Goal: Find specific page/section: Find specific page/section

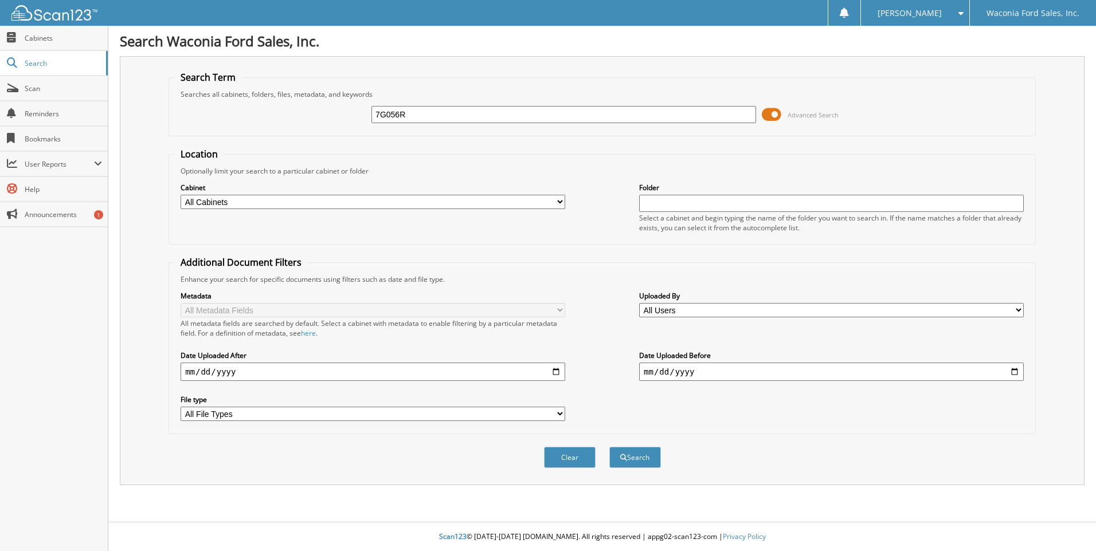
type input "7G056R"
click at [609, 447] on button "Search" at bounding box center [635, 457] width 52 height 21
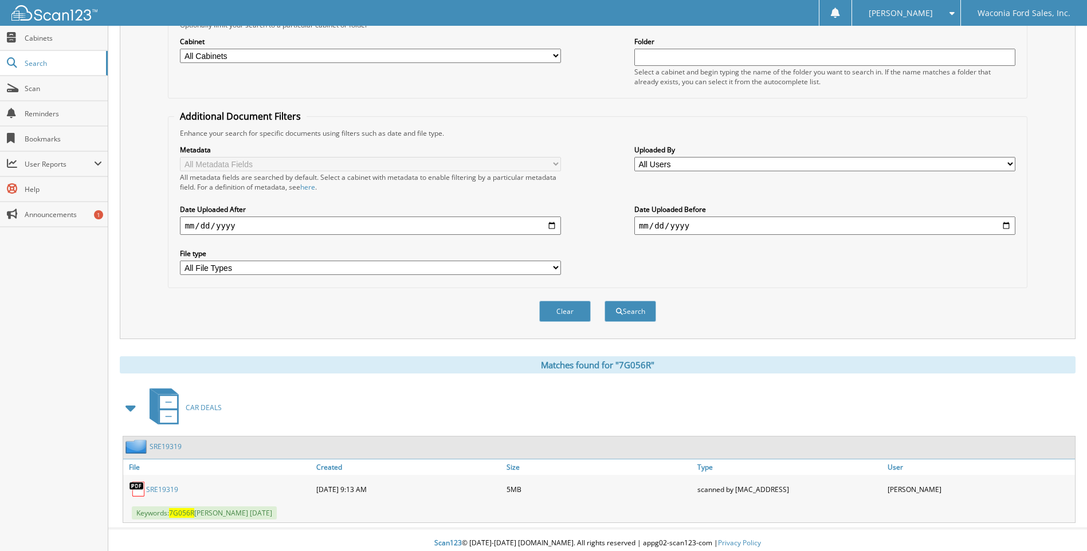
scroll to position [153, 0]
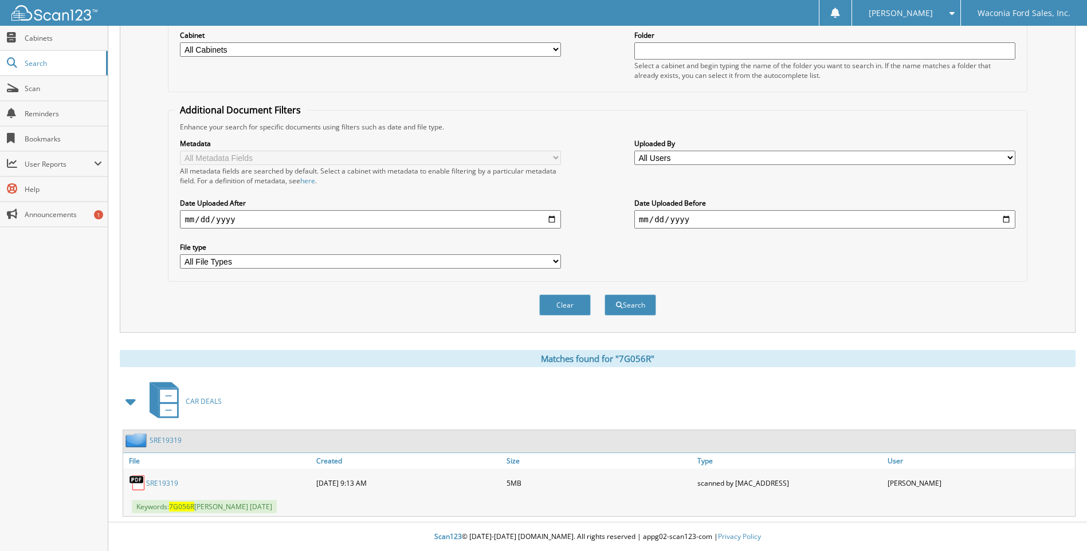
click at [163, 484] on link "SRE19319" at bounding box center [162, 484] width 32 height 10
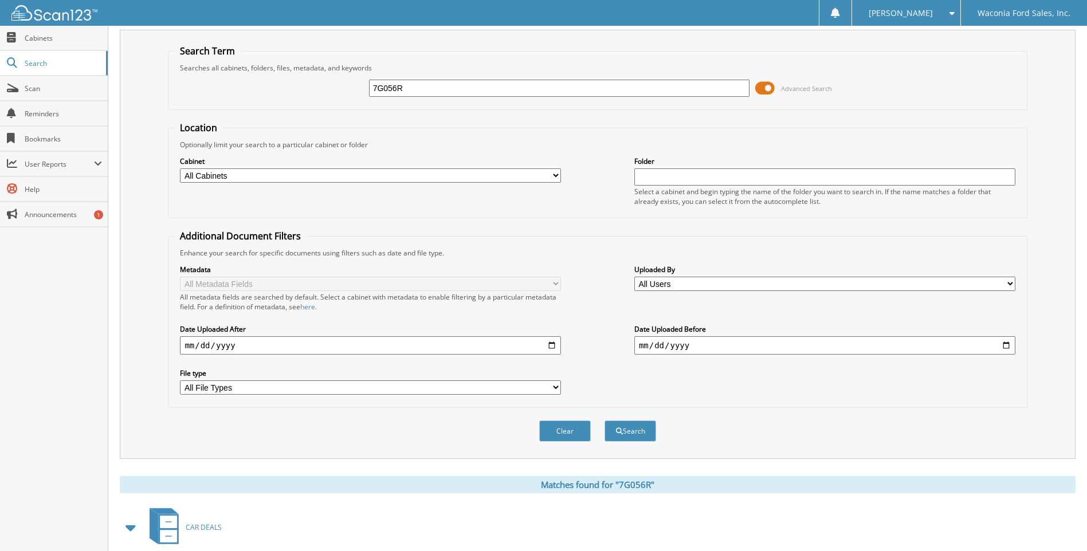
scroll to position [0, 0]
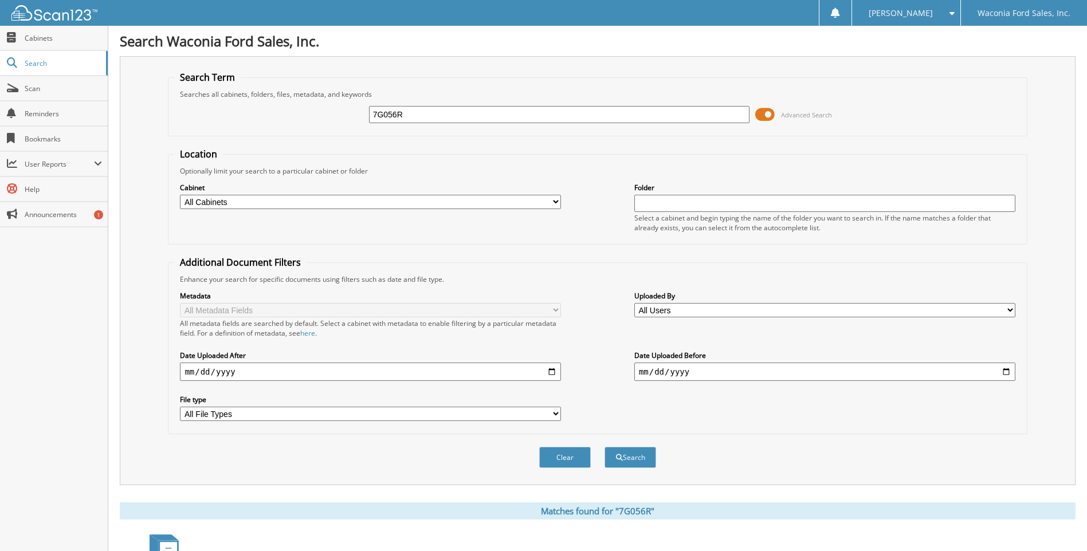
drag, startPoint x: 409, startPoint y: 114, endPoint x: 303, endPoint y: 110, distance: 106.7
click at [303, 110] on div "7G056R Advanced Search" at bounding box center [597, 114] width 847 height 31
type input "7G165A"
click at [605, 447] on button "Search" at bounding box center [631, 457] width 52 height 21
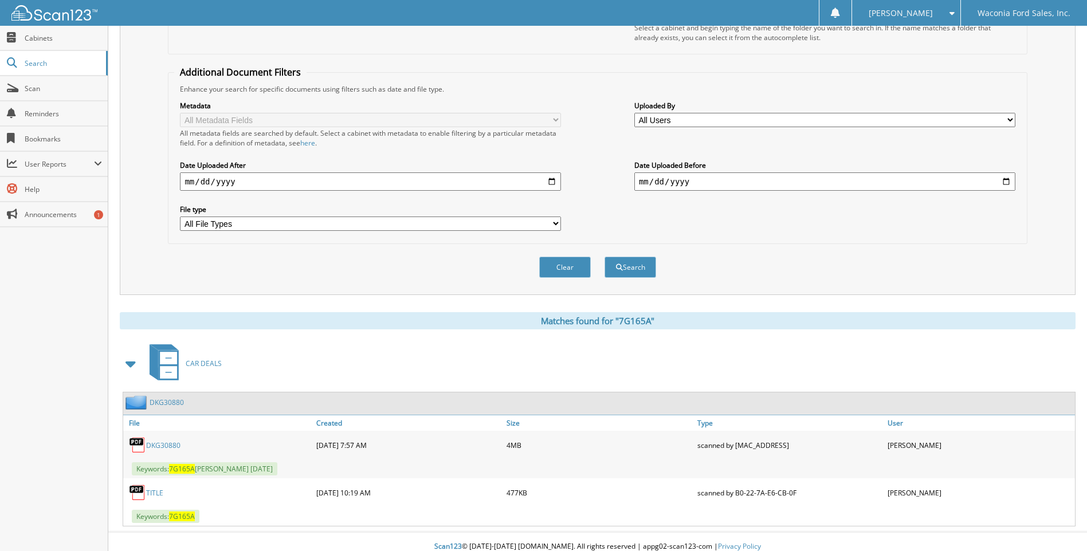
scroll to position [201, 0]
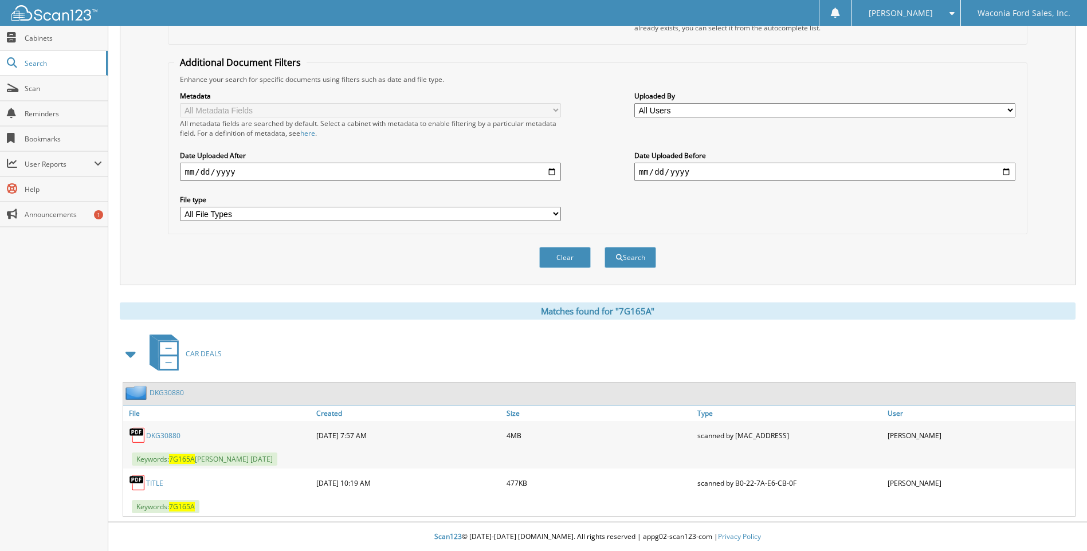
click at [165, 433] on link "DKG30880" at bounding box center [163, 436] width 34 height 10
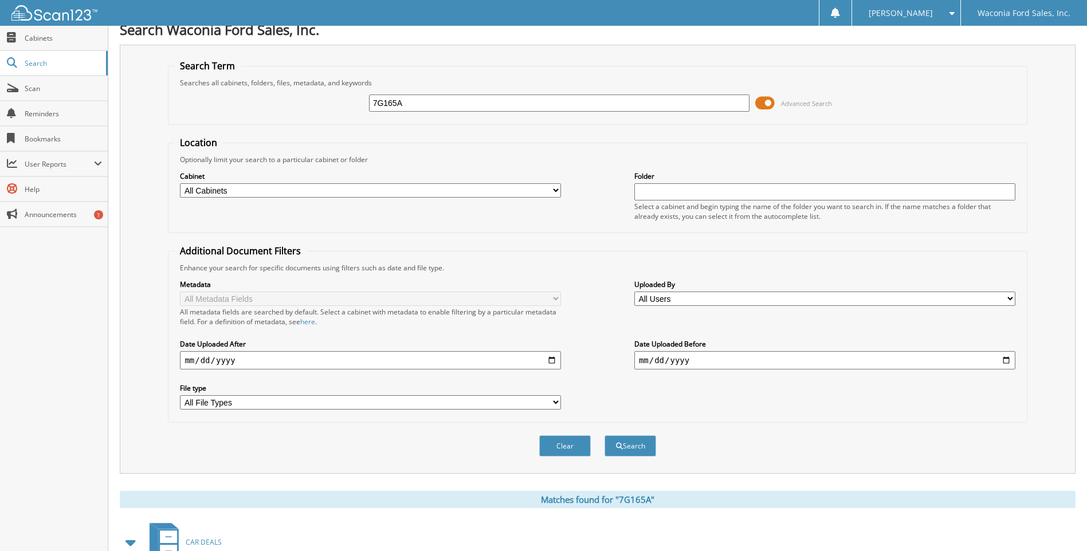
scroll to position [0, 0]
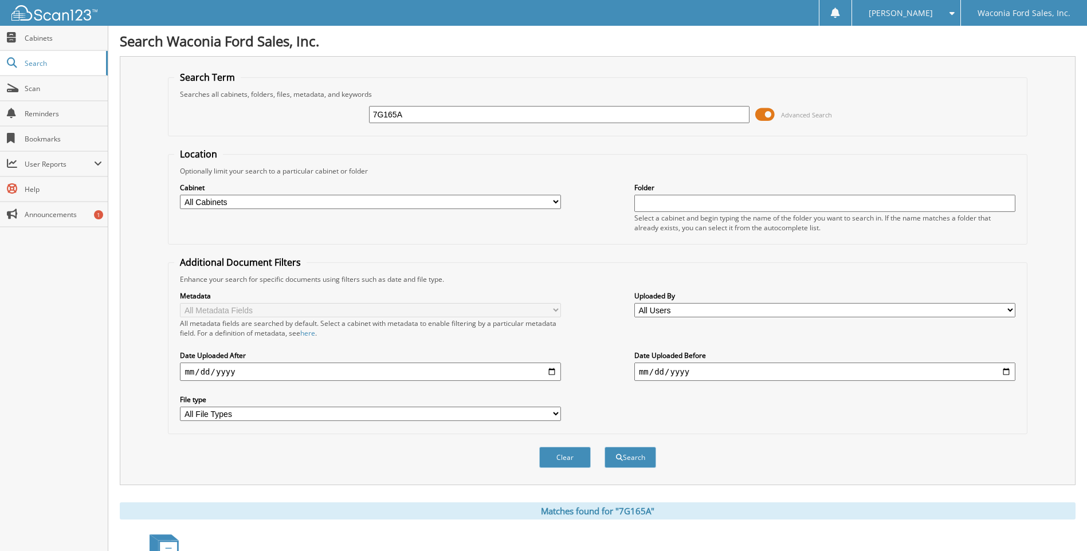
drag, startPoint x: 411, startPoint y: 115, endPoint x: 232, endPoint y: 88, distance: 180.9
click at [232, 88] on fieldset "Search Term Searches all cabinets, folders, files, metadata, and keywords 7G165…" at bounding box center [597, 103] width 859 height 65
type input "Q90115A"
click at [605, 447] on button "Search" at bounding box center [631, 457] width 52 height 21
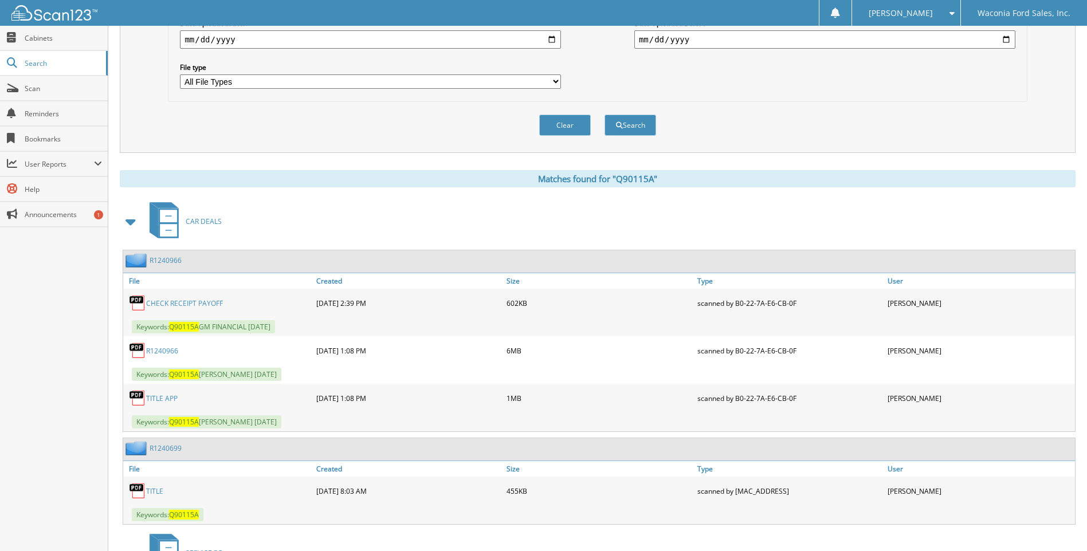
scroll to position [344, 0]
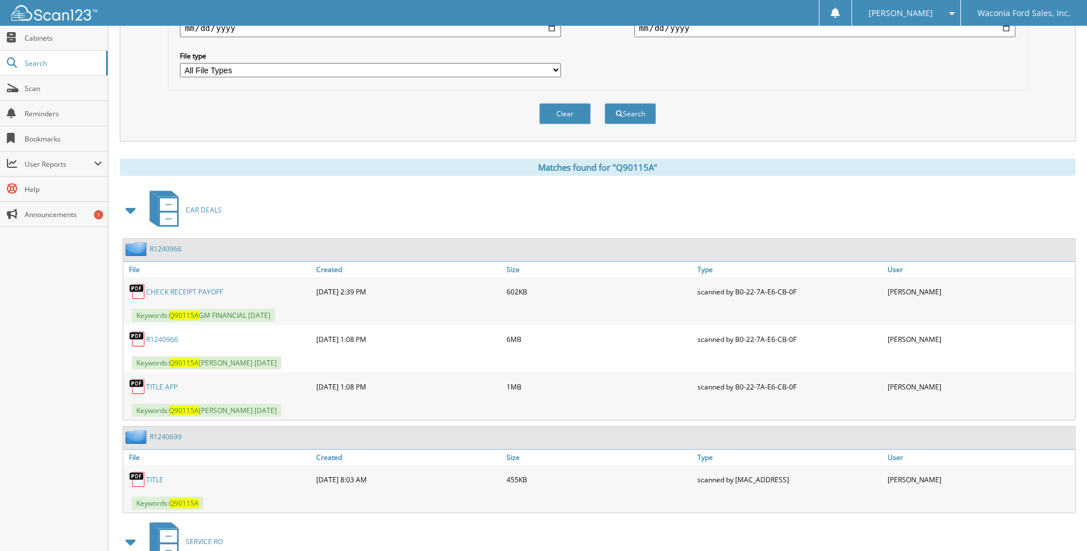
click at [158, 342] on link "R1240966" at bounding box center [162, 340] width 32 height 10
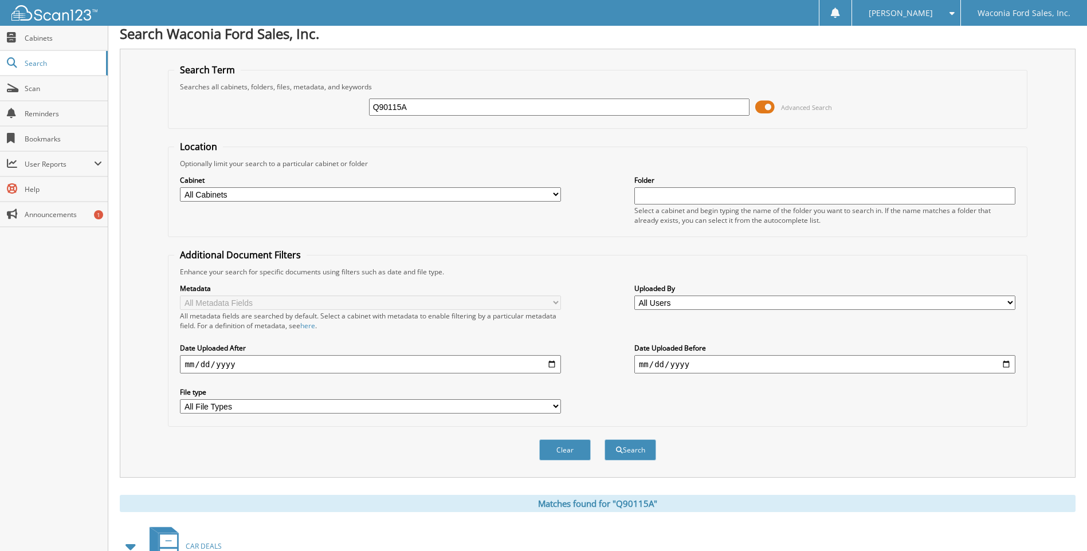
scroll to position [0, 0]
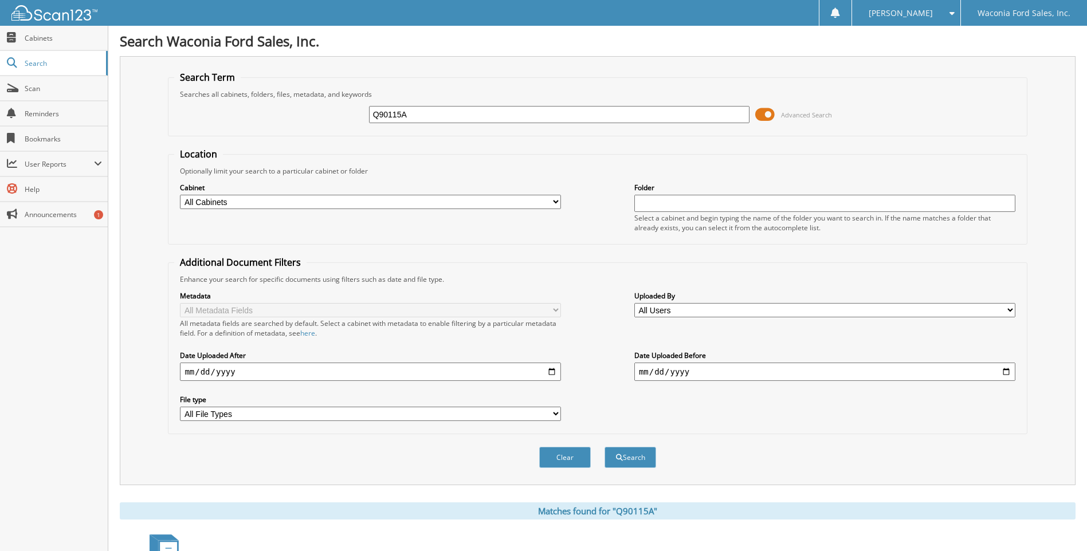
drag, startPoint x: 410, startPoint y: 119, endPoint x: 284, endPoint y: 114, distance: 126.8
click at [284, 114] on div "Q90115A Advanced Search" at bounding box center [597, 114] width 847 height 31
type input "7F365A"
click at [605, 447] on button "Search" at bounding box center [631, 457] width 52 height 21
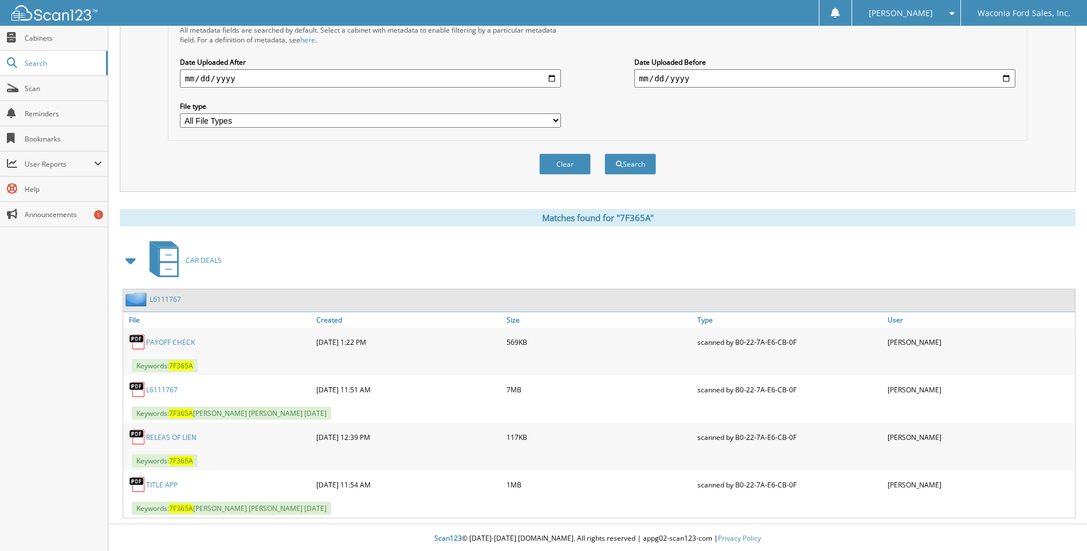
scroll to position [296, 0]
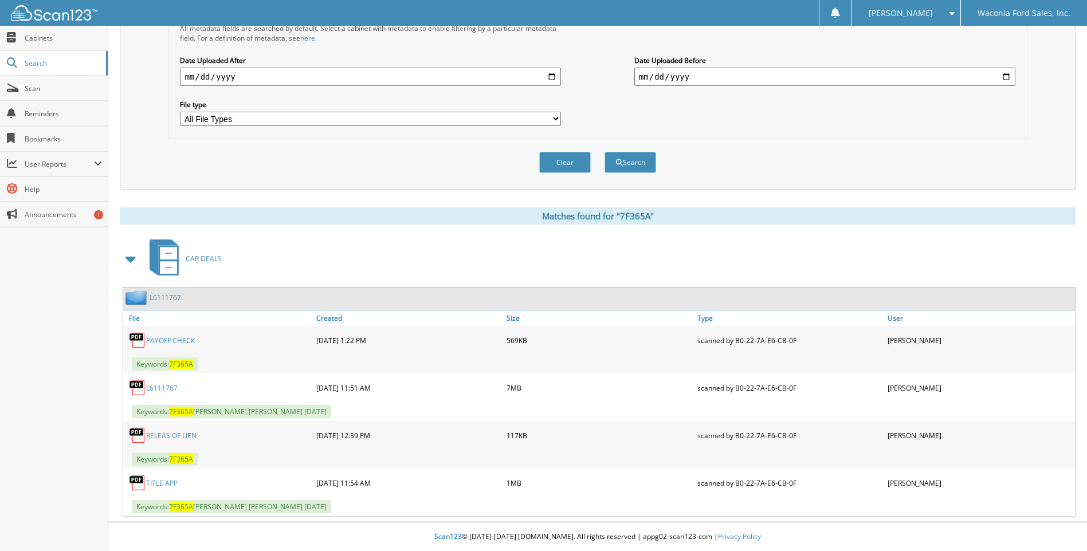
click at [156, 390] on link "L6111767" at bounding box center [162, 388] width 32 height 10
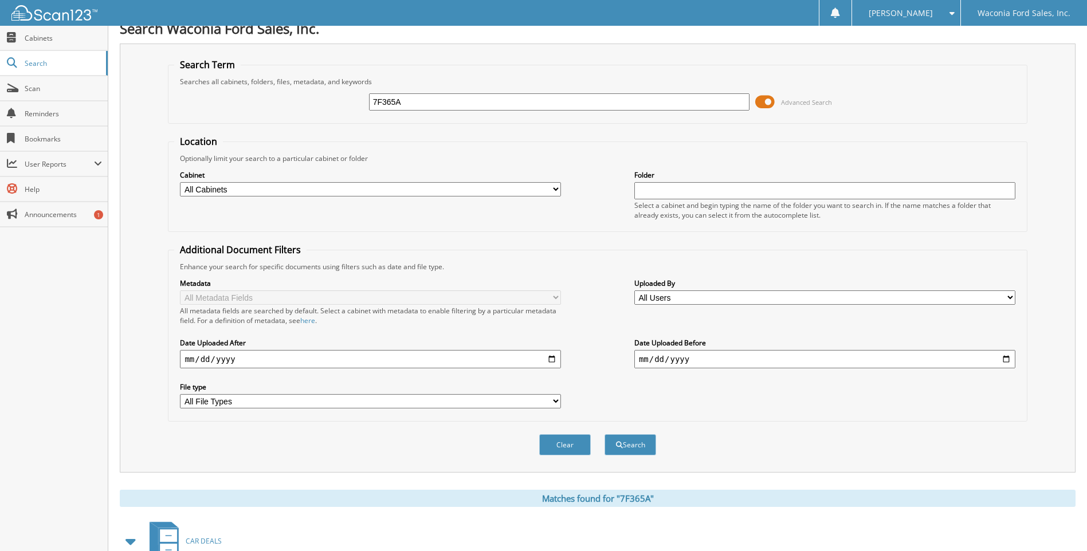
scroll to position [9, 0]
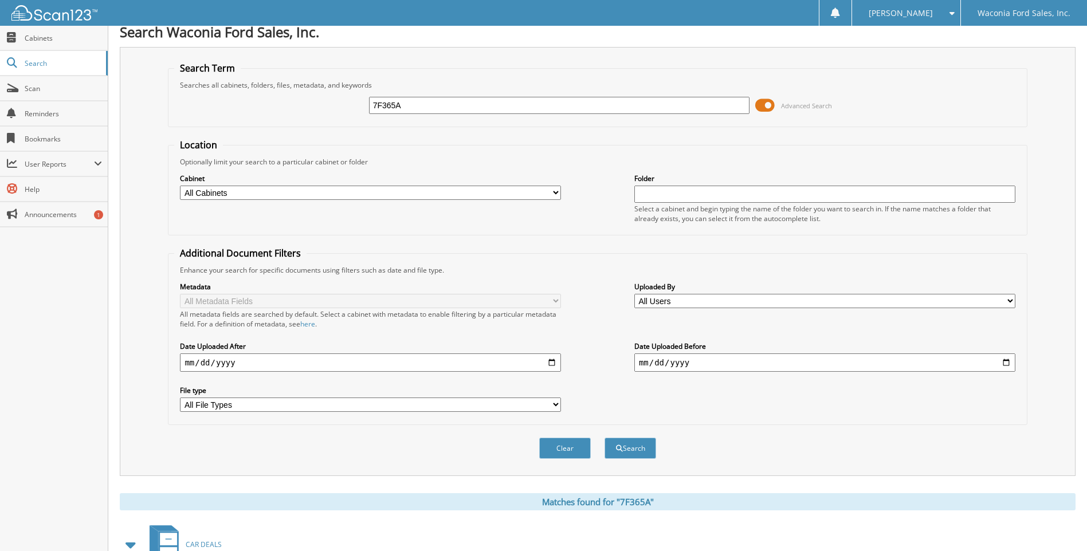
drag, startPoint x: 410, startPoint y: 106, endPoint x: 302, endPoint y: 106, distance: 108.3
click at [302, 106] on div "7F365A Advanced Search" at bounding box center [597, 105] width 847 height 31
type input "7F110A"
click at [605, 438] on button "Search" at bounding box center [631, 448] width 52 height 21
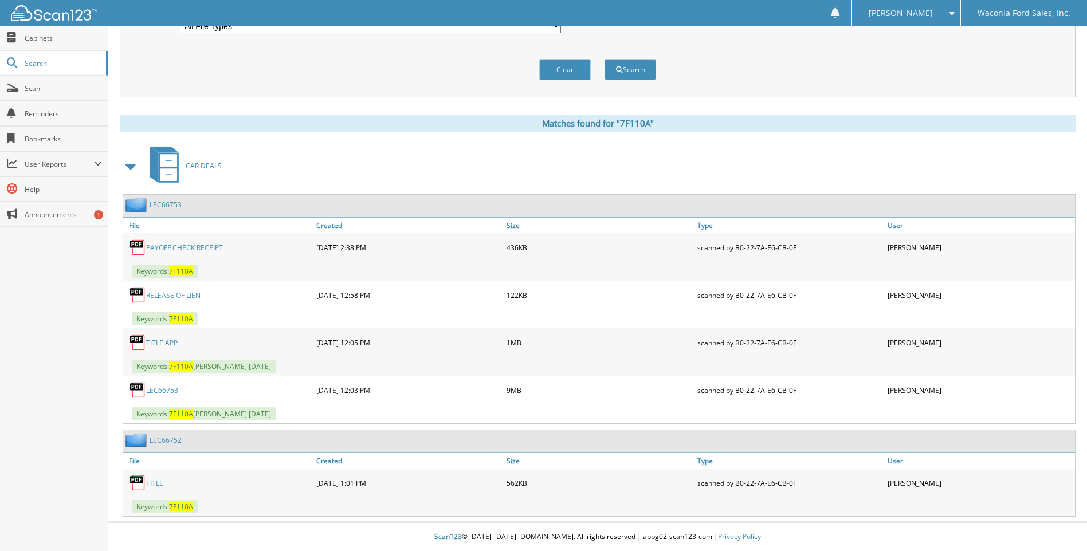
scroll to position [389, 0]
click at [162, 393] on link "LEC66753" at bounding box center [162, 391] width 32 height 10
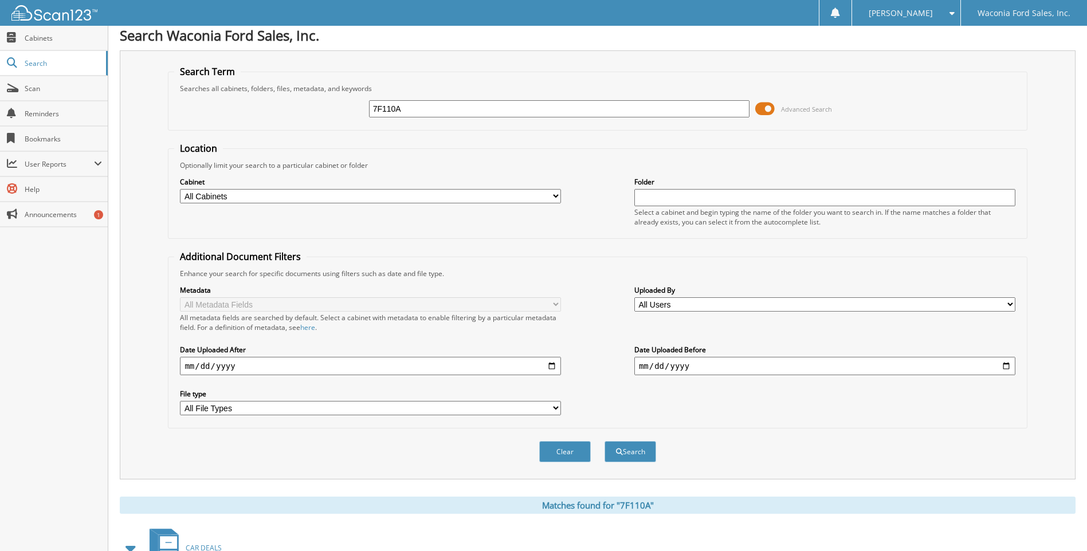
scroll to position [0, 0]
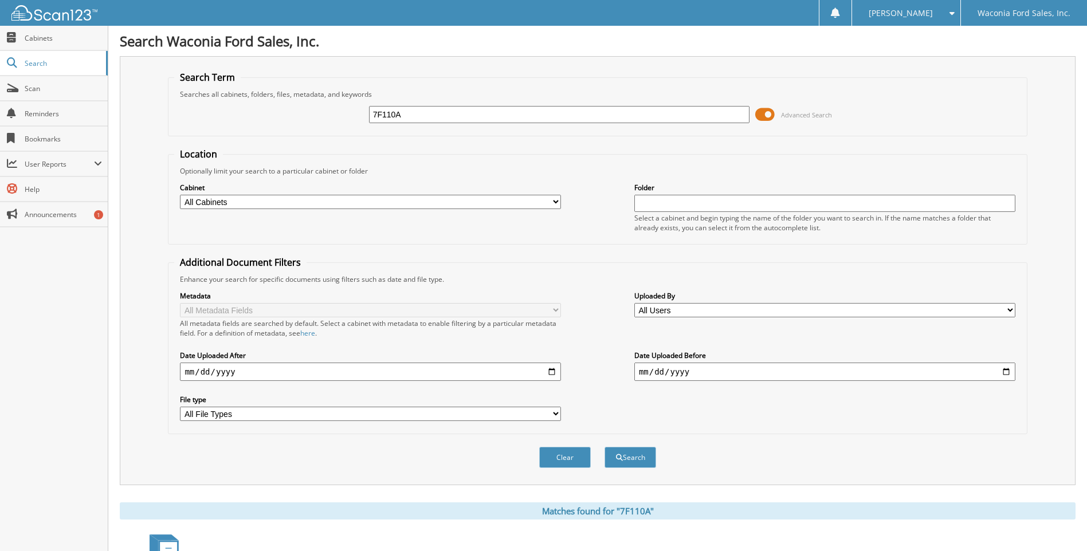
drag, startPoint x: 407, startPoint y: 115, endPoint x: 339, endPoint y: 113, distance: 67.7
click at [339, 113] on div "7F110A Advanced Search" at bounding box center [597, 114] width 847 height 31
click at [412, 119] on input "7F110A" at bounding box center [559, 114] width 381 height 17
drag, startPoint x: 408, startPoint y: 117, endPoint x: 304, endPoint y: 105, distance: 103.9
click at [304, 105] on div "7F110A Advanced Search" at bounding box center [597, 114] width 847 height 31
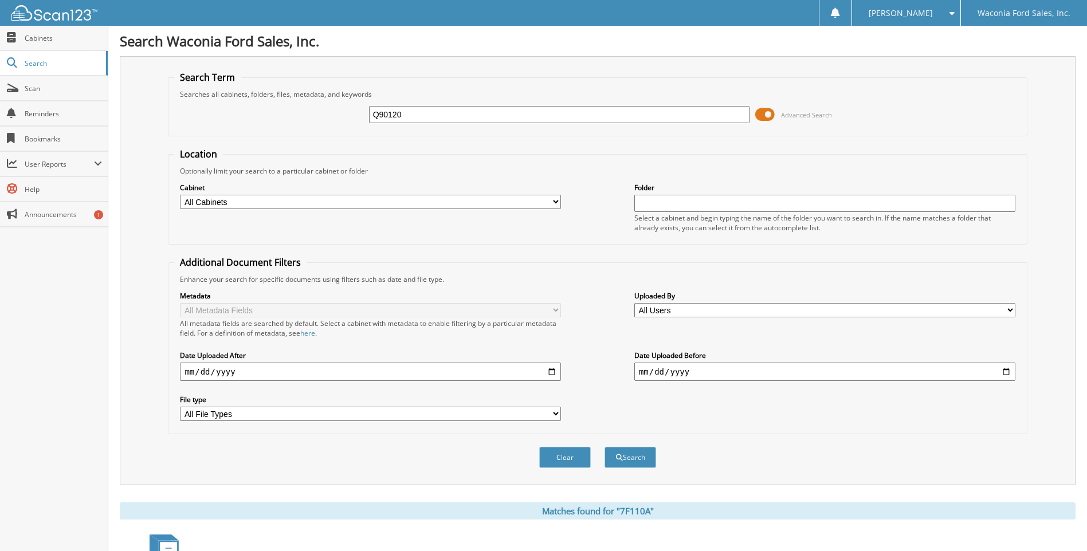
type input "Q90120"
click at [605, 447] on button "Search" at bounding box center [631, 457] width 52 height 21
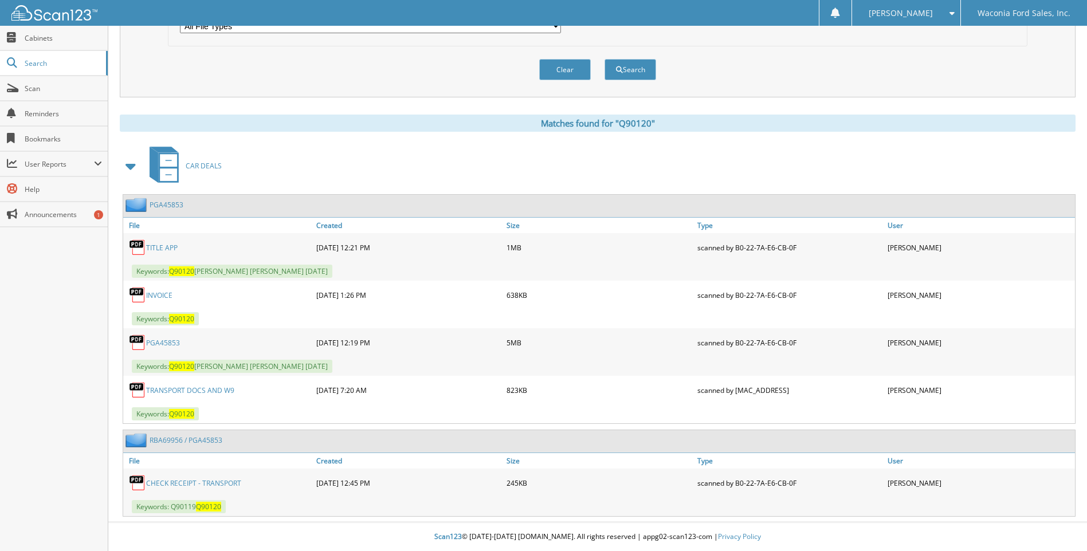
scroll to position [389, 0]
click at [162, 342] on link "PGA45853" at bounding box center [163, 343] width 34 height 10
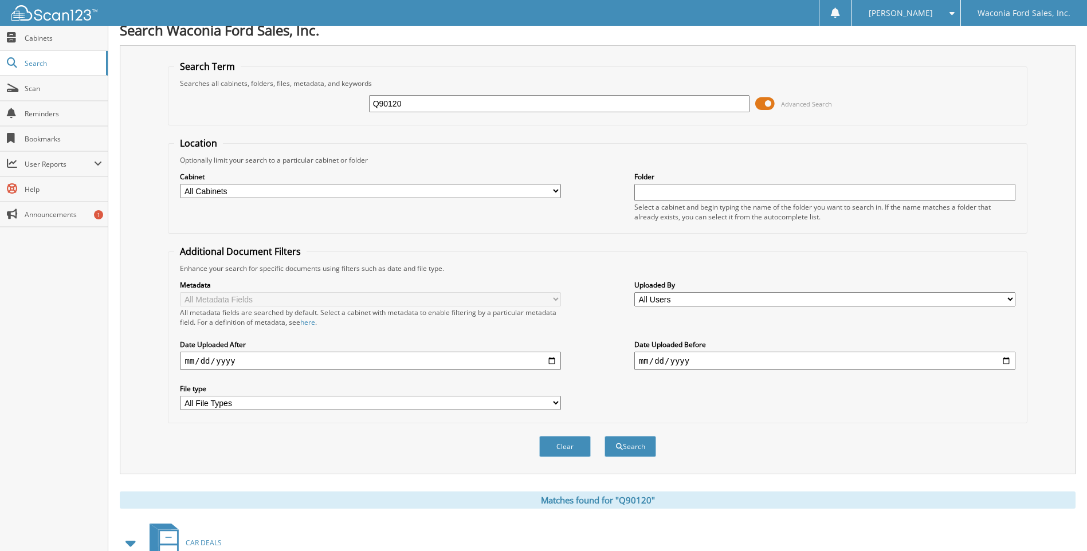
scroll to position [0, 0]
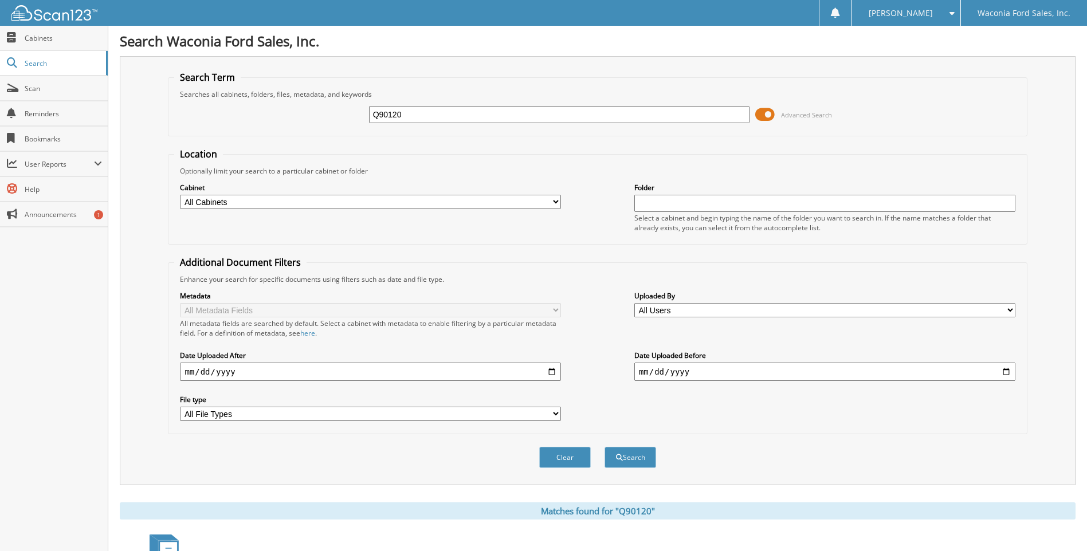
drag, startPoint x: 415, startPoint y: 115, endPoint x: 174, endPoint y: 79, distance: 243.4
click at [174, 79] on fieldset "Search Term Searches all cabinets, folders, files, metadata, and keywords Q9012…" at bounding box center [597, 103] width 859 height 65
type input "7F256A"
click at [605, 447] on button "Search" at bounding box center [631, 457] width 52 height 21
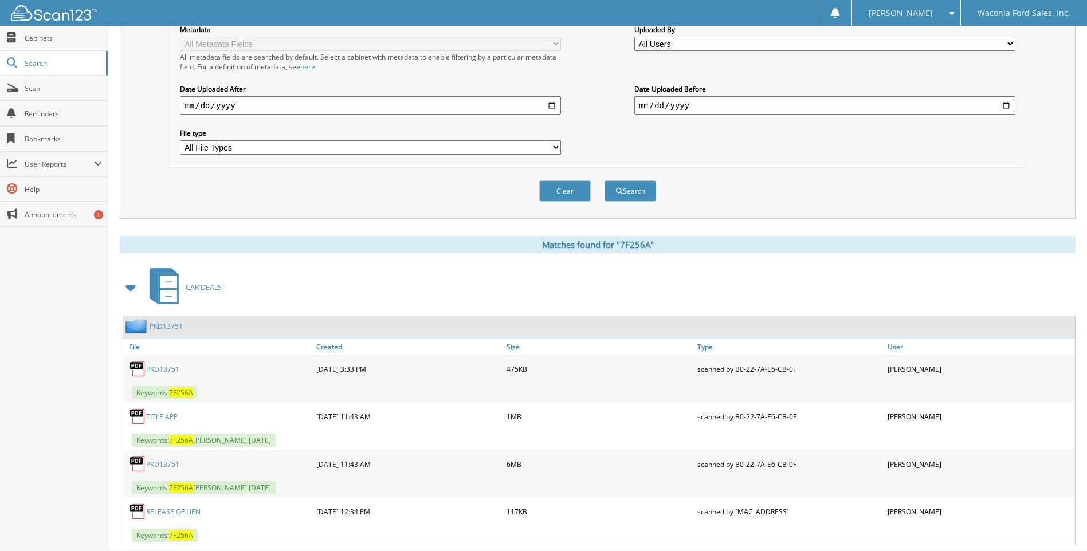
scroll to position [287, 0]
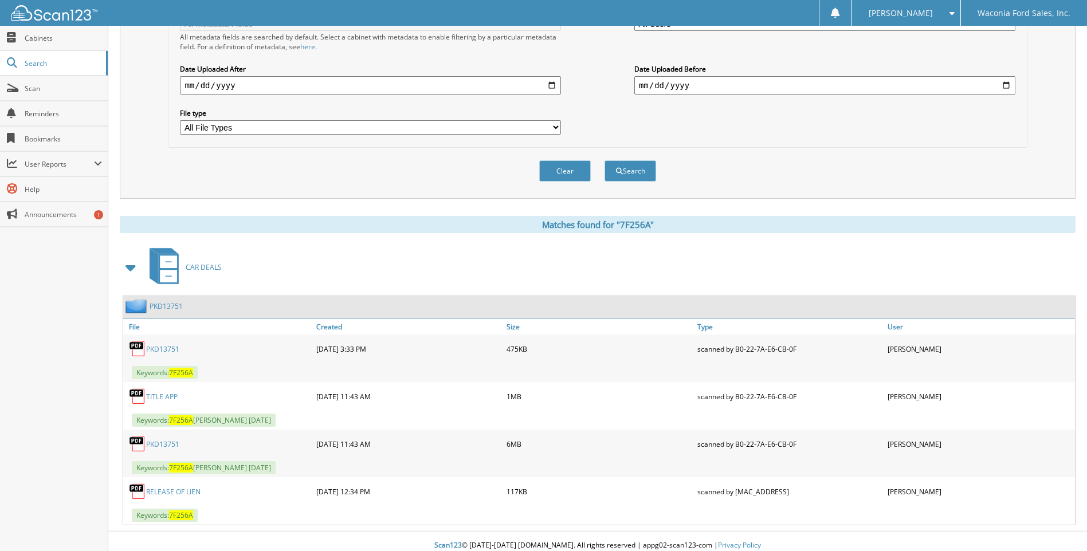
click at [171, 445] on link "PKD13751" at bounding box center [162, 445] width 33 height 10
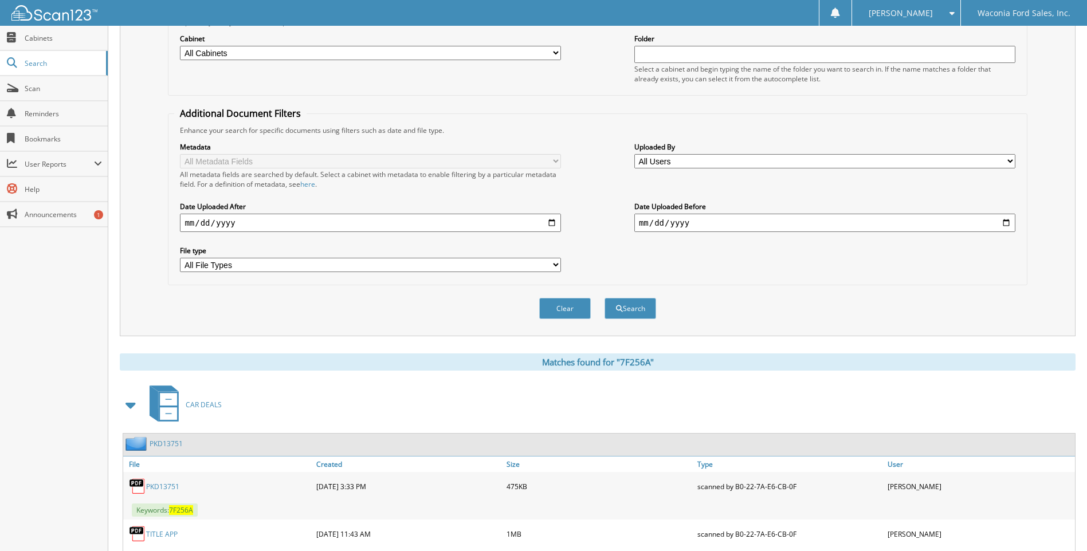
scroll to position [0, 0]
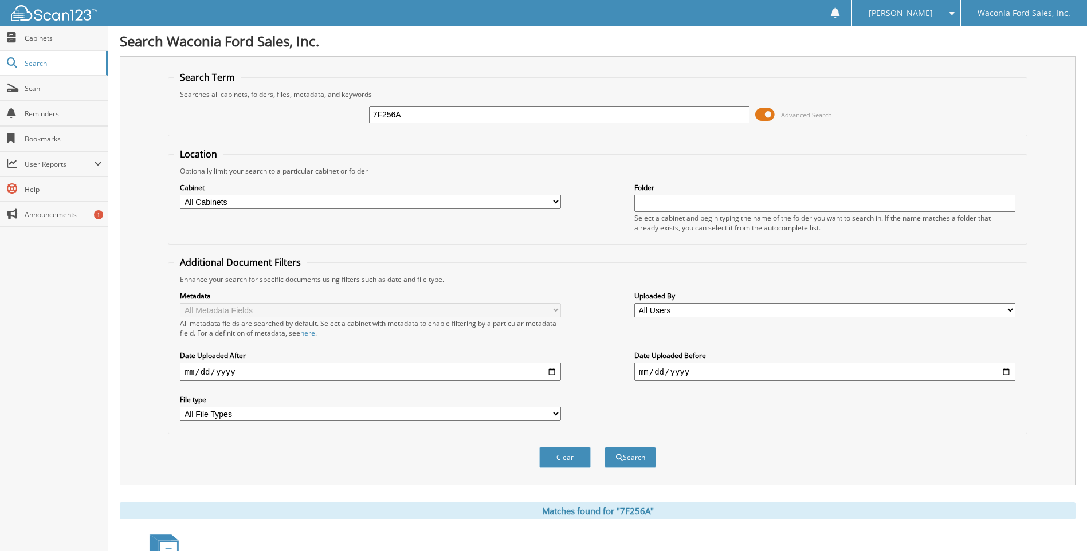
drag, startPoint x: 419, startPoint y: 117, endPoint x: 251, endPoint y: 104, distance: 169.0
click at [251, 104] on div "7F256A Advanced Search" at bounding box center [597, 114] width 847 height 31
type input "Z90313"
click at [605, 447] on button "Search" at bounding box center [631, 457] width 52 height 21
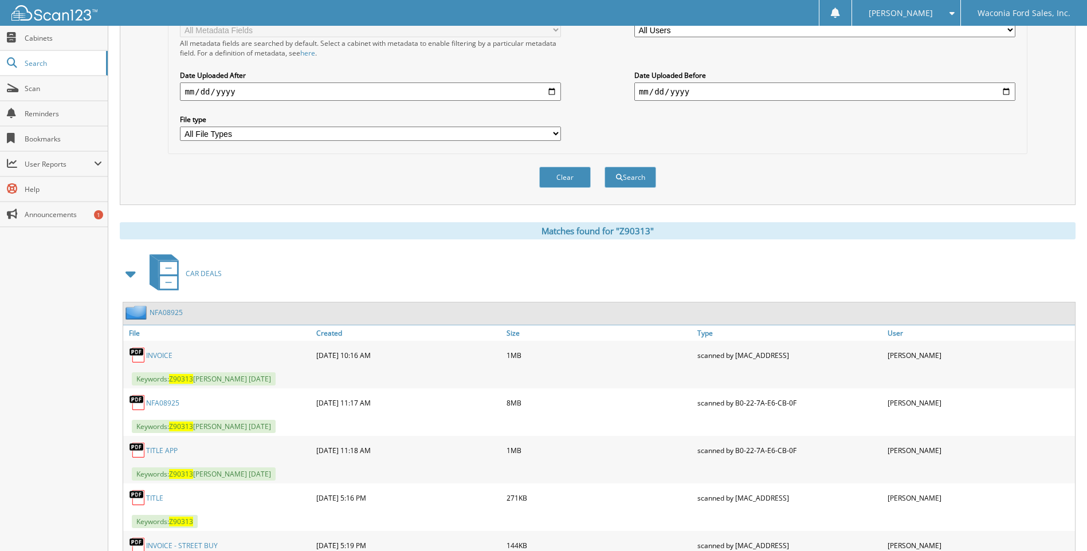
scroll to position [343, 0]
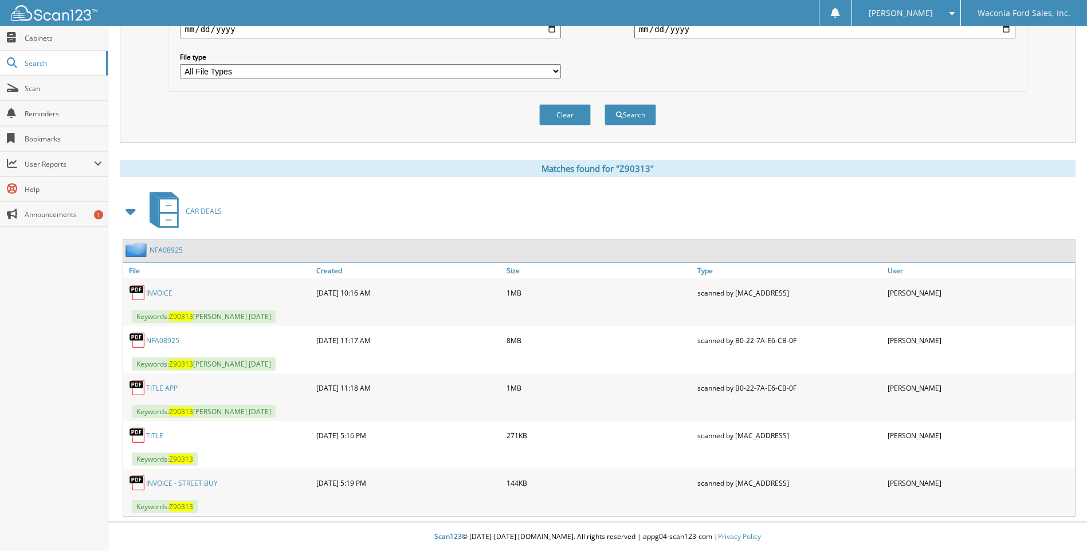
click at [161, 339] on link "NFA08925" at bounding box center [162, 341] width 33 height 10
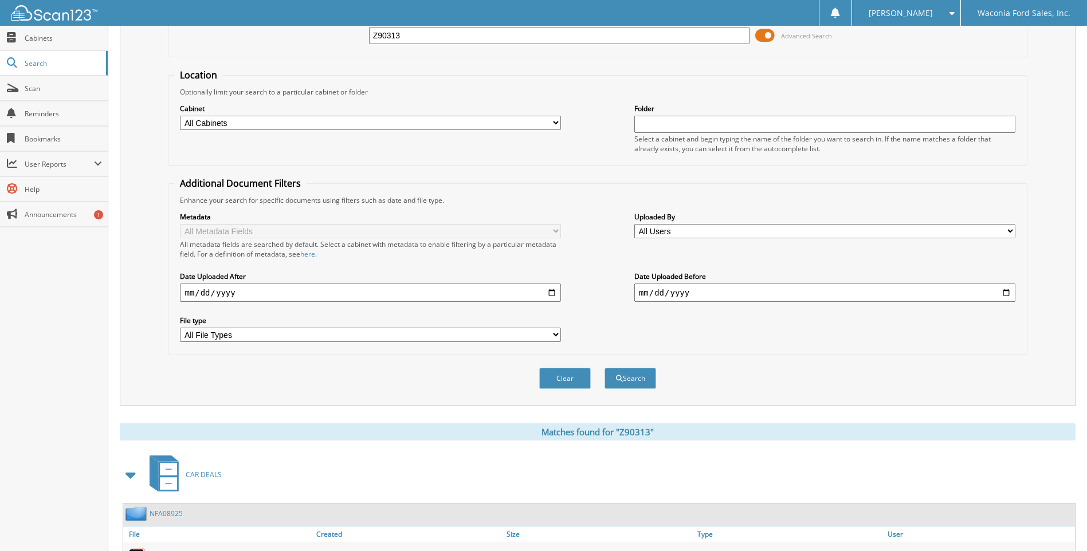
scroll to position [0, 0]
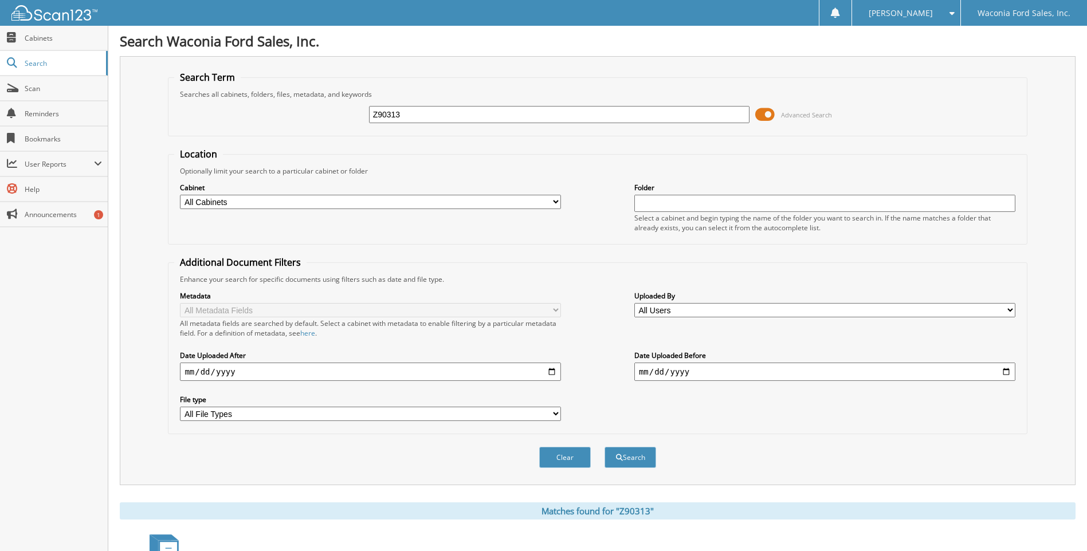
click at [420, 118] on input "Z90313" at bounding box center [559, 114] width 381 height 17
type input "Z"
type input "Z90300"
click at [605, 447] on button "Search" at bounding box center [631, 457] width 52 height 21
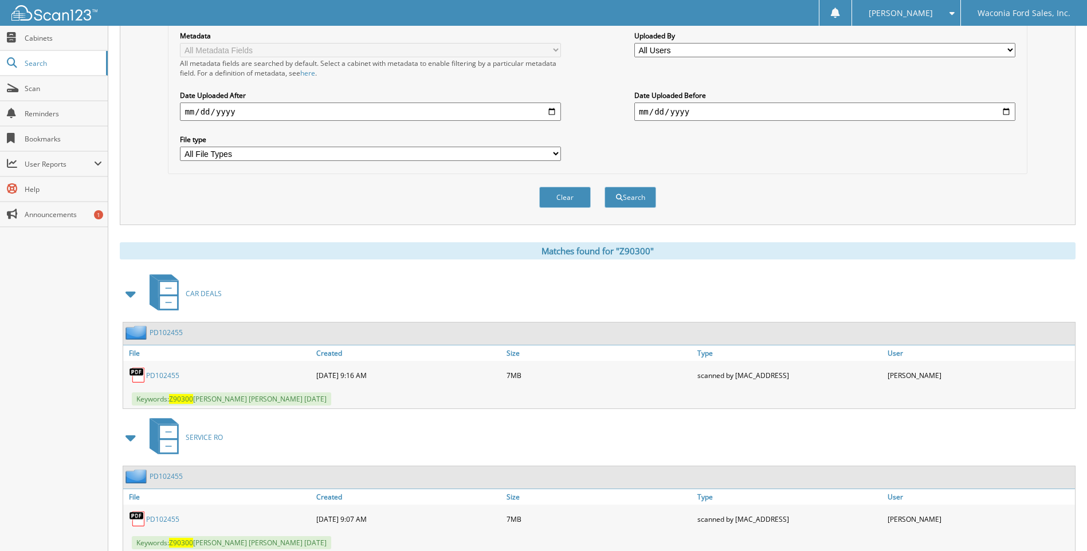
scroll to position [297, 0]
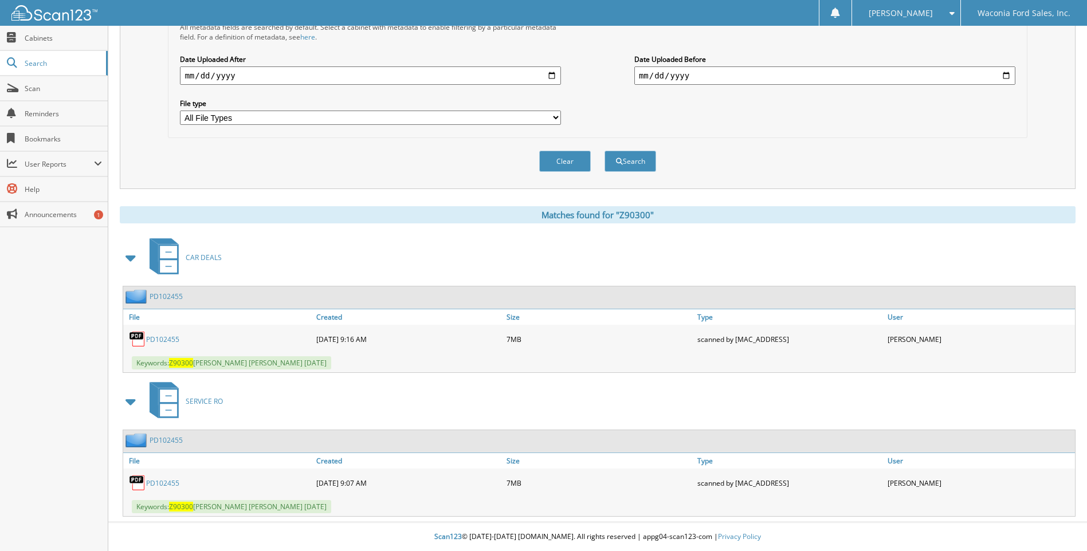
click at [173, 340] on link "PD102455" at bounding box center [162, 340] width 33 height 10
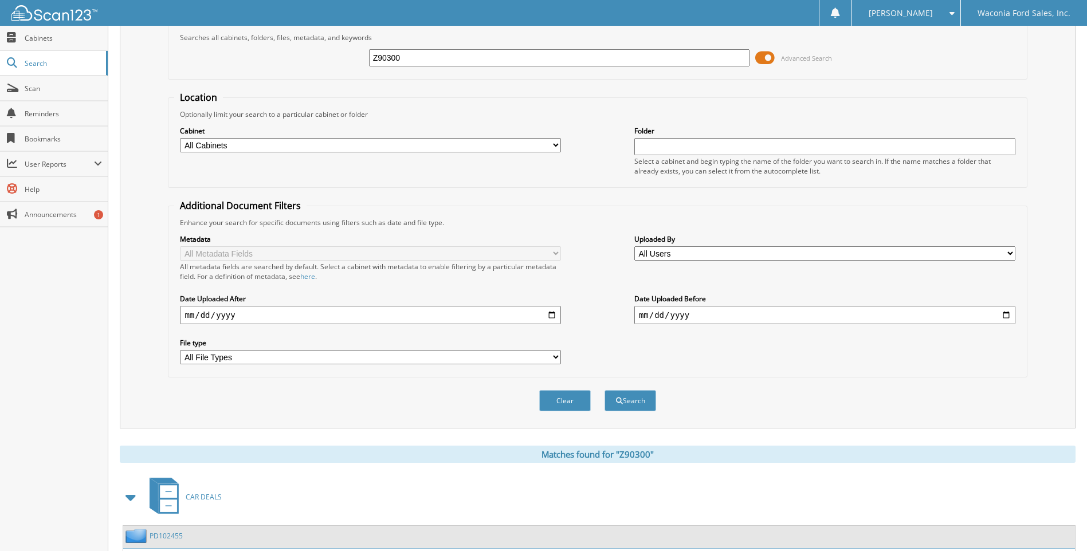
scroll to position [0, 0]
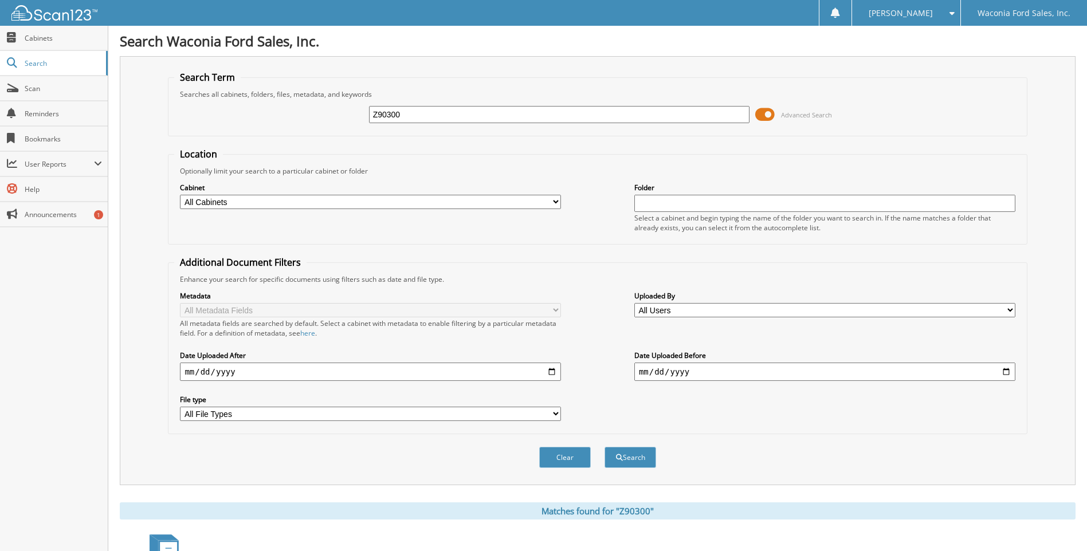
drag, startPoint x: 407, startPoint y: 119, endPoint x: 238, endPoint y: 81, distance: 172.9
click at [238, 81] on fieldset "Search Term Searches all cabinets, folders, files, metadata, and keywords Z9030…" at bounding box center [597, 103] width 859 height 65
type input "7G207A"
click at [605, 447] on button "Search" at bounding box center [631, 457] width 52 height 21
drag, startPoint x: 410, startPoint y: 113, endPoint x: 258, endPoint y: 89, distance: 153.8
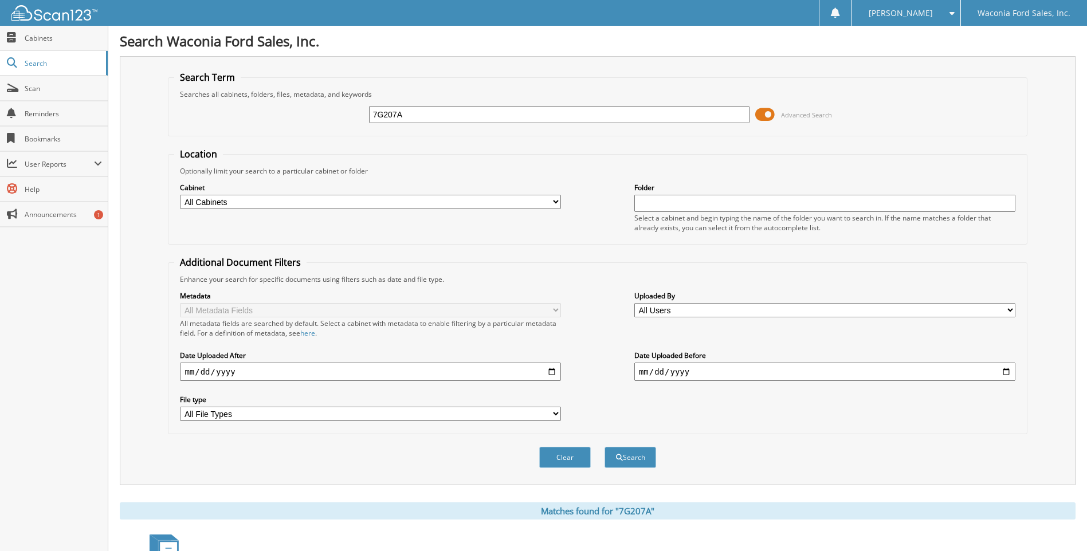
click at [258, 89] on fieldset "Search Term Searches all cabinets, folders, files, metadata, and keywords 7G207…" at bounding box center [597, 103] width 859 height 65
type input "7G186"
click at [605, 447] on button "Search" at bounding box center [631, 457] width 52 height 21
drag, startPoint x: 406, startPoint y: 113, endPoint x: 274, endPoint y: 107, distance: 132.0
click at [274, 107] on div "7G186 Advanced Search" at bounding box center [597, 114] width 847 height 31
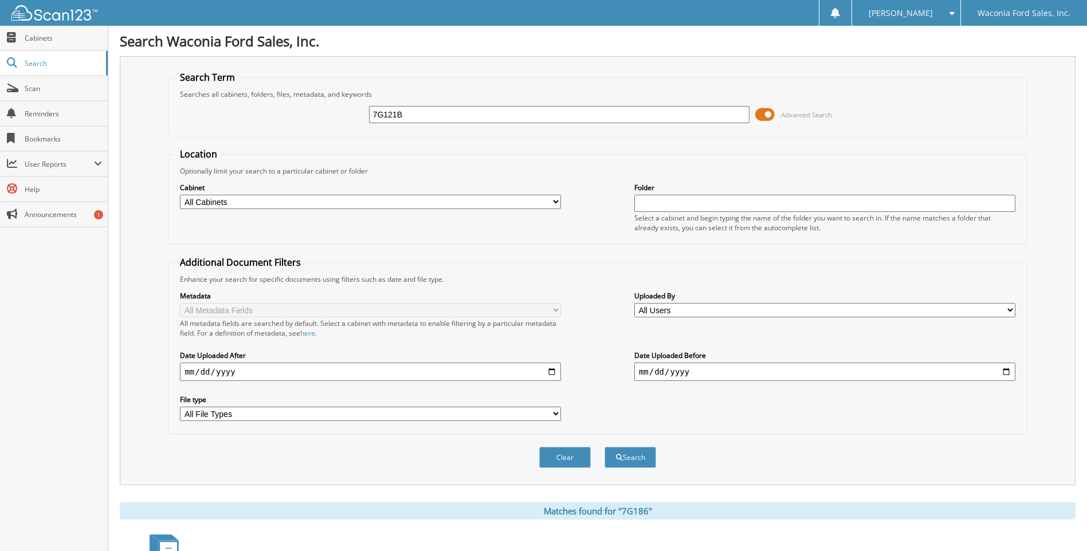
type input "7G121B"
click at [605, 447] on button "Search" at bounding box center [631, 457] width 52 height 21
